Goal: Transaction & Acquisition: Purchase product/service

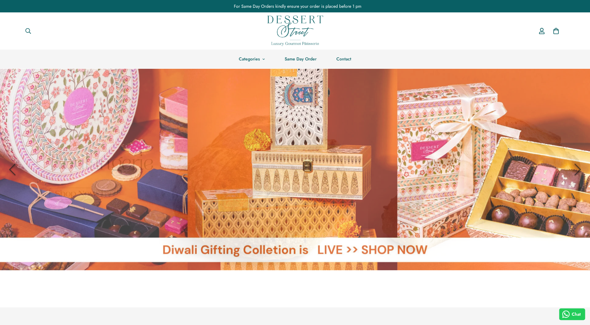
click at [228, 166] on link at bounding box center [295, 169] width 590 height 201
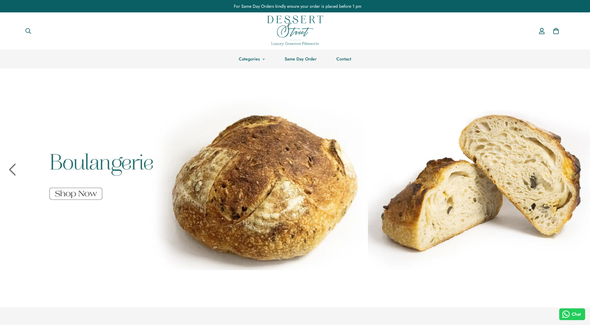
click at [387, 166] on link at bounding box center [295, 169] width 590 height 201
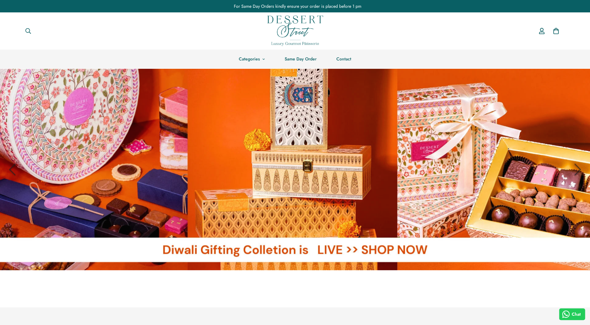
click at [401, 186] on link at bounding box center [295, 169] width 590 height 201
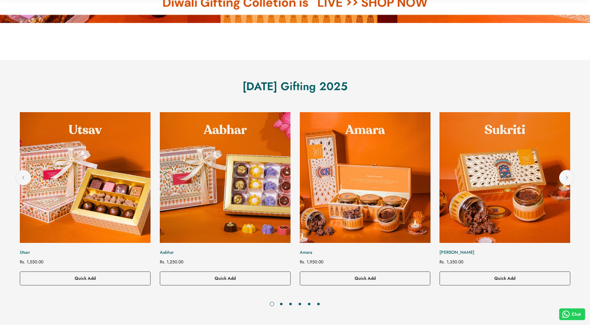
scroll to position [248, 0]
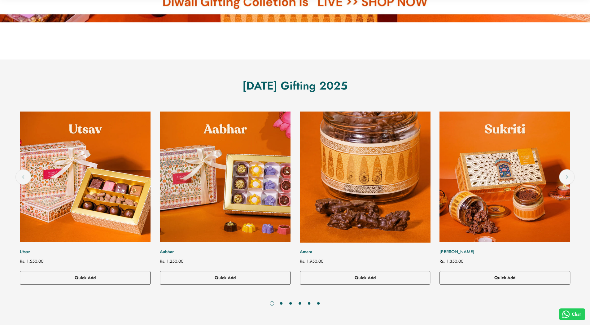
click at [293, 205] on img "Amara" at bounding box center [365, 177] width 144 height 144
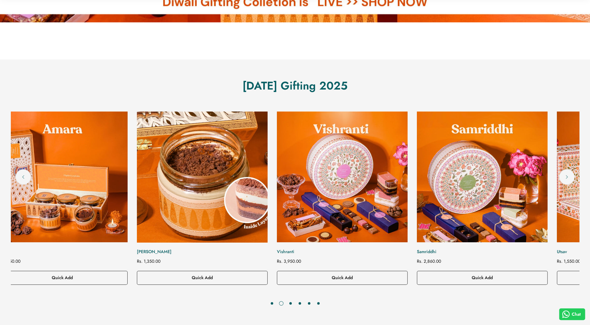
click at [194, 179] on img "Sukriti" at bounding box center [202, 177] width 144 height 144
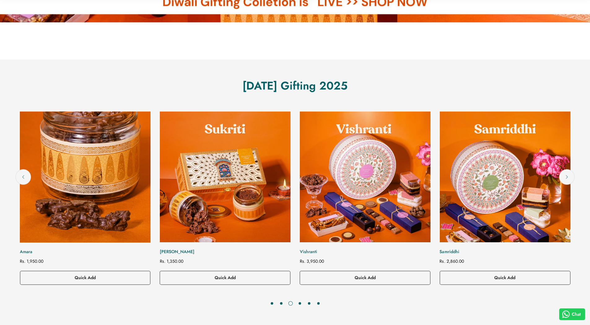
click at [157, 189] on img "Amara" at bounding box center [85, 177] width 144 height 144
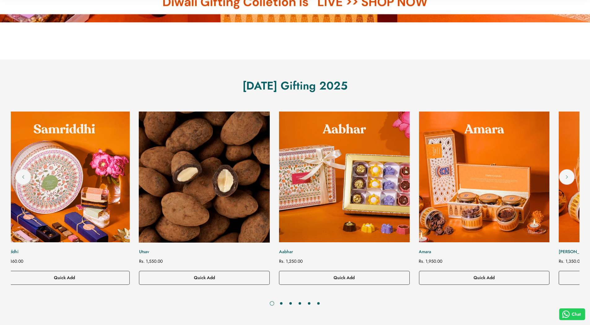
click at [256, 193] on img "Utsav" at bounding box center [205, 177] width 144 height 144
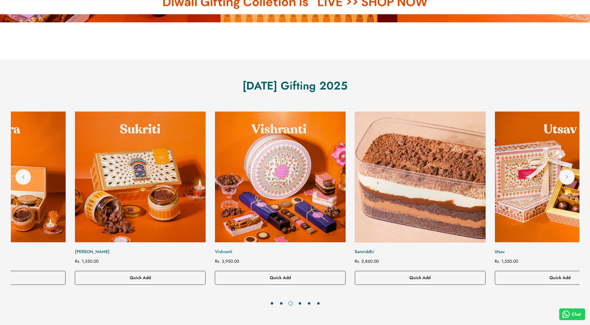
click at [348, 178] on img "Samriddhi" at bounding box center [420, 177] width 144 height 144
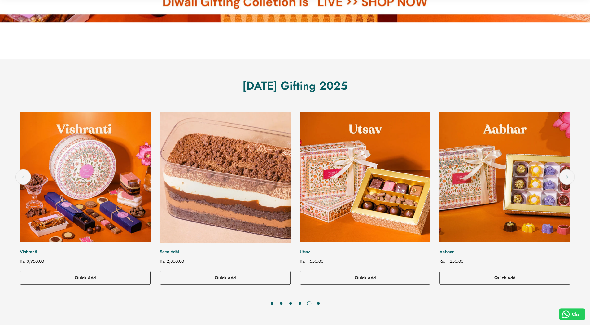
click at [256, 173] on img "Samriddhi" at bounding box center [225, 177] width 144 height 144
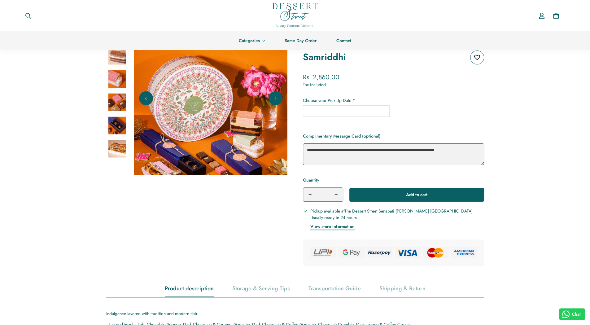
scroll to position [62, 0]
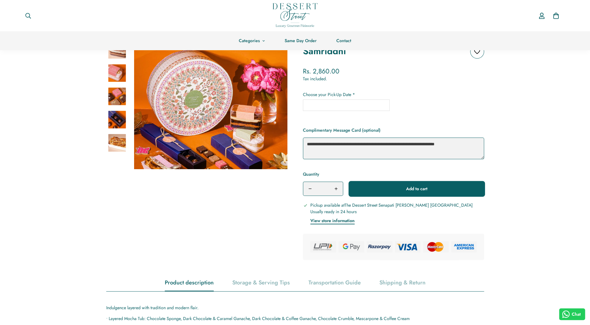
click at [384, 185] on button "Add to cart" at bounding box center [416, 189] width 135 height 14
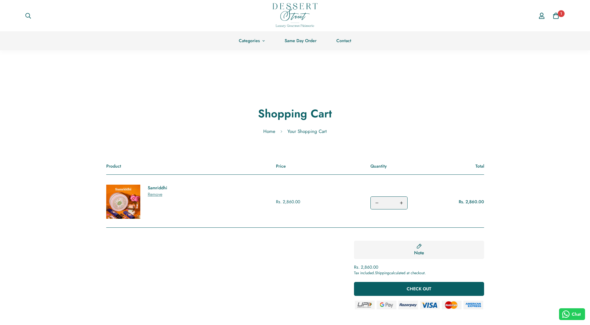
scroll to position [31, 0]
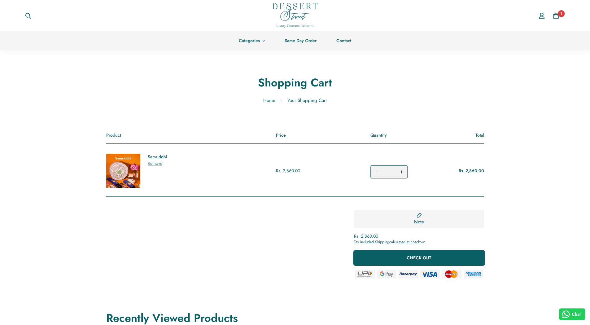
click at [402, 256] on button "CHECK OUT" at bounding box center [419, 258] width 130 height 14
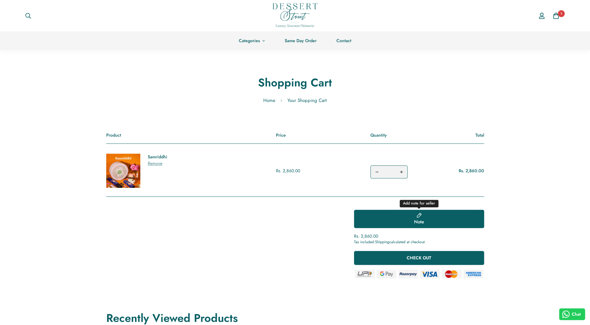
click at [383, 221] on button "Note Add note for seller" at bounding box center [419, 219] width 130 height 18
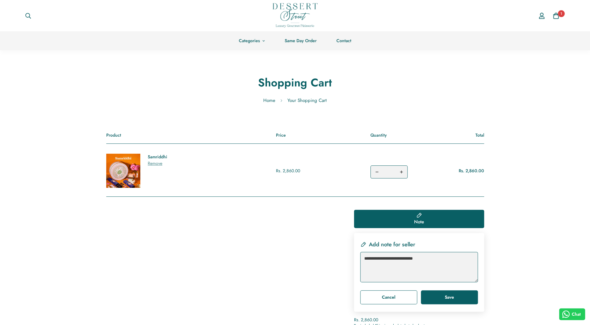
click at [353, 215] on div "Note Add note for seller Add note for seller Cancel Save Rs. 2,860.00 Tax inclu…" at bounding box center [295, 280] width 378 height 166
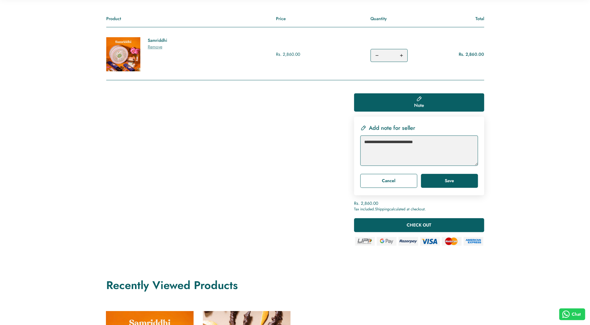
scroll to position [217, 0]
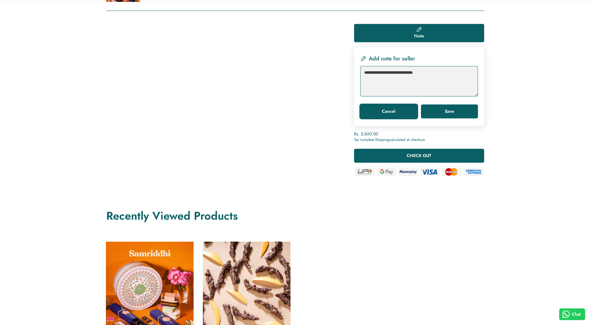
click at [390, 114] on button "Cancel" at bounding box center [388, 111] width 57 height 14
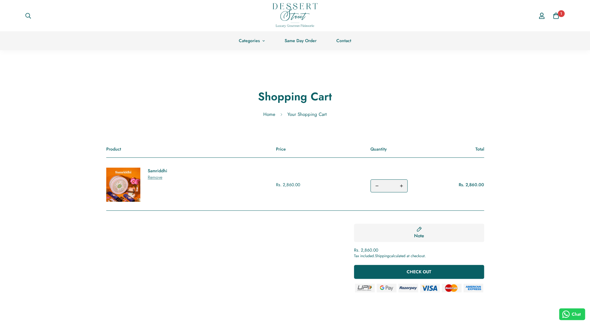
scroll to position [0, 0]
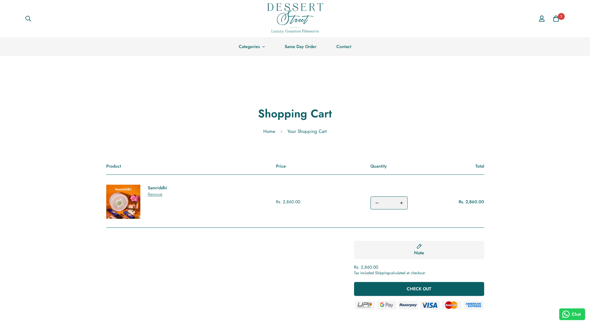
click at [379, 202] on button "Decrease quantity of Samriddhi by one" at bounding box center [377, 203] width 12 height 12
click at [376, 201] on icon "Decrease quantity of Samriddhi by one" at bounding box center [377, 203] width 4 height 4
click at [160, 196] on span "Remove" at bounding box center [155, 194] width 15 height 6
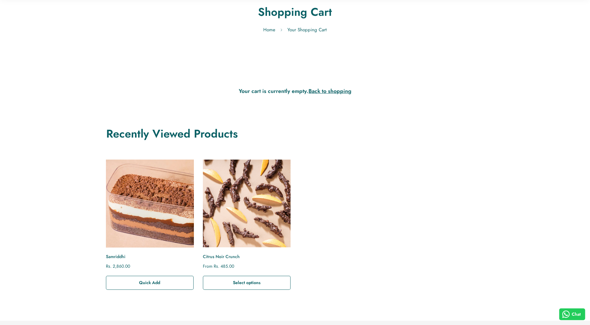
scroll to position [124, 0]
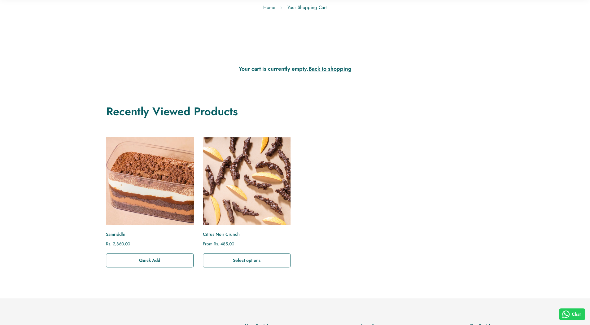
click at [141, 195] on img "Samriddhi" at bounding box center [149, 181] width 96 height 96
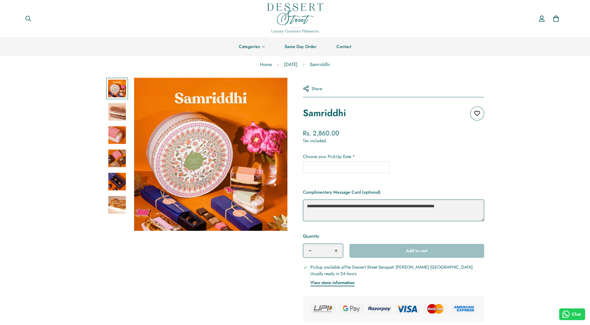
click at [25, 182] on div "Zoom in Zoom in Zoom in Zoom in Zoom in" at bounding box center [295, 200] width 590 height 244
click at [340, 155] on label "Choose your Pick-Up Date *" at bounding box center [393, 156] width 181 height 7
click at [334, 165] on input "text" at bounding box center [346, 166] width 87 height 11
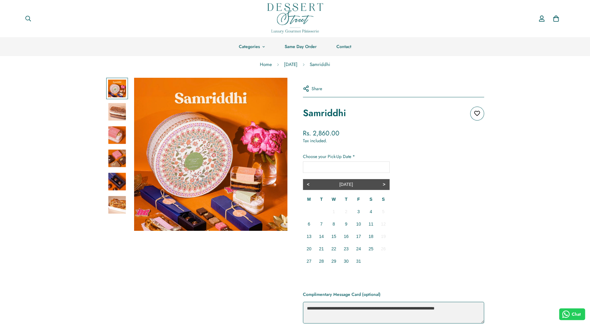
click at [536, 205] on div "Zoom in Zoom in Zoom in Zoom in Zoom in" at bounding box center [295, 251] width 590 height 346
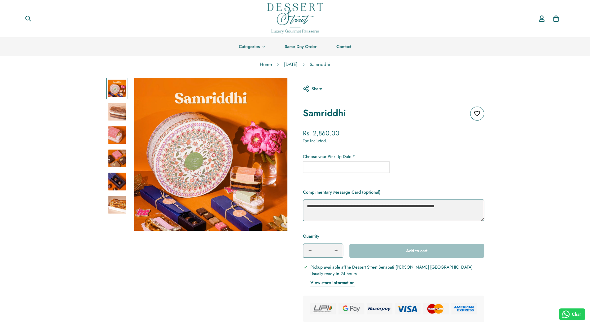
click at [354, 171] on input "text" at bounding box center [346, 166] width 87 height 11
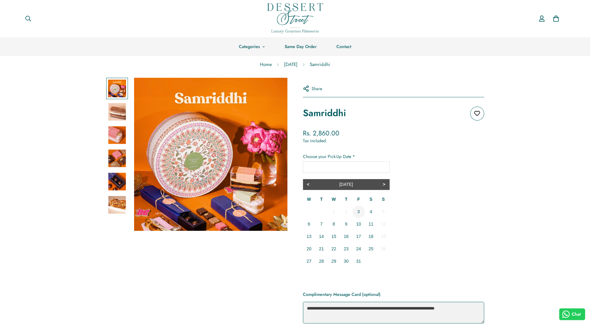
click at [357, 207] on td "3" at bounding box center [358, 211] width 12 height 12
type input "**********"
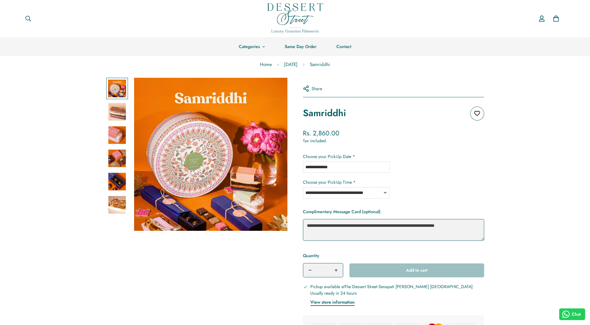
click at [349, 196] on select "**********" at bounding box center [346, 192] width 87 height 11
click at [474, 177] on div "**********" at bounding box center [393, 175] width 181 height 45
